Goal: Task Accomplishment & Management: Manage account settings

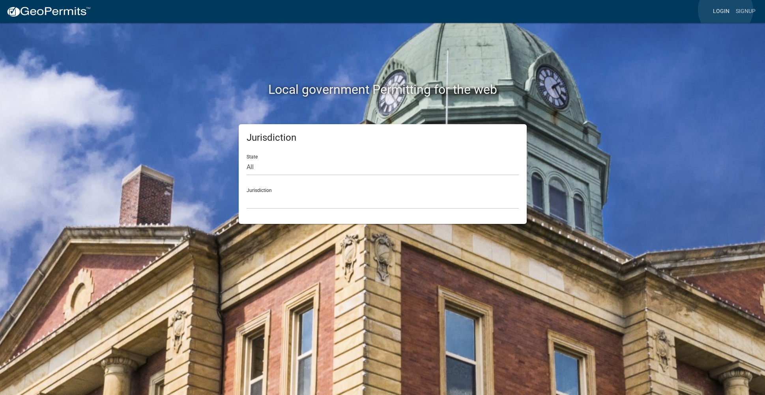
click at [726, 10] on link "Login" at bounding box center [721, 11] width 23 height 15
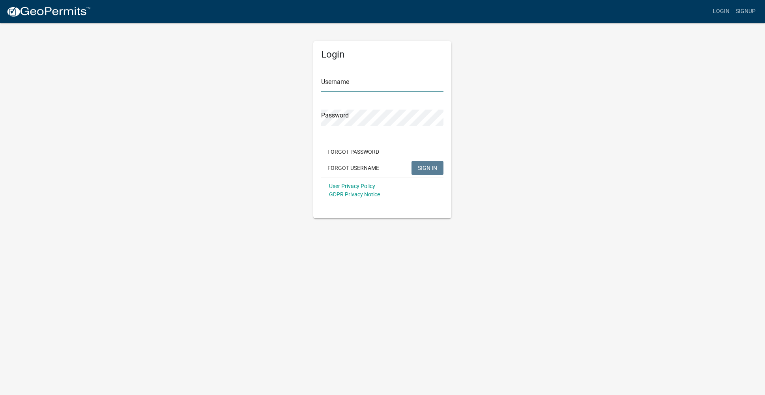
type input "ecolandscaping"
click at [420, 169] on span "SIGN IN" at bounding box center [427, 168] width 19 height 6
